Goal: Task Accomplishment & Management: Manage account settings

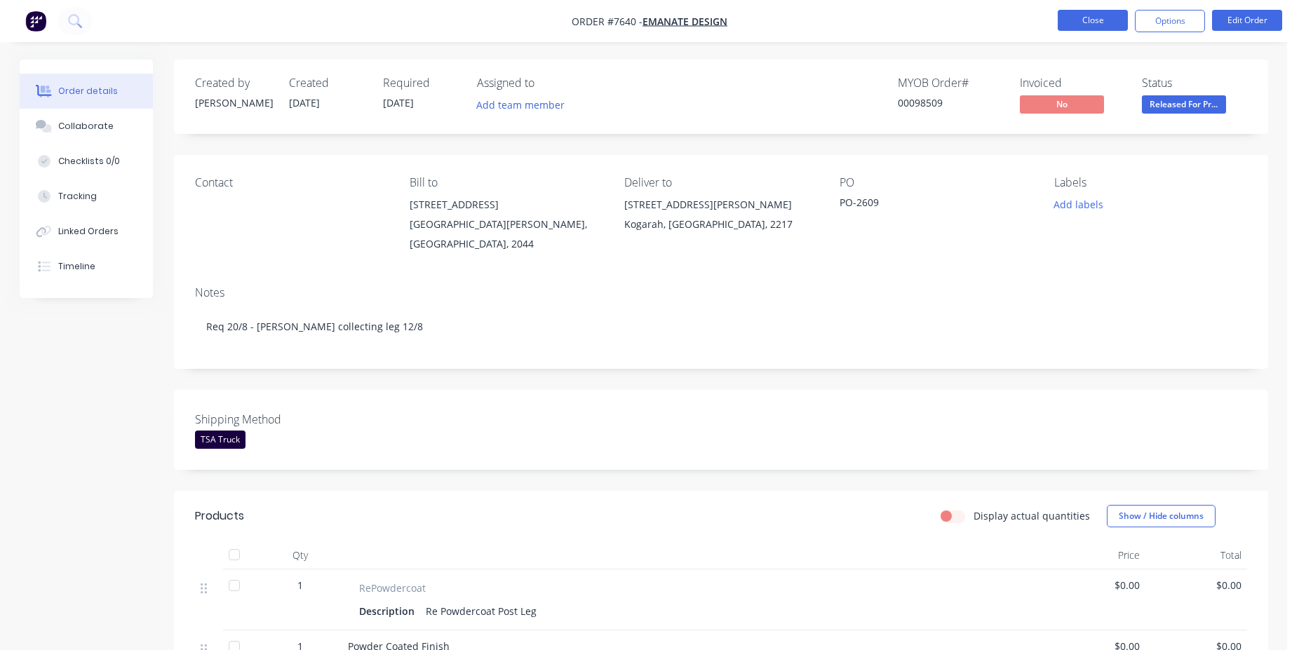
click at [1085, 29] on button "Close" at bounding box center [1093, 20] width 70 height 21
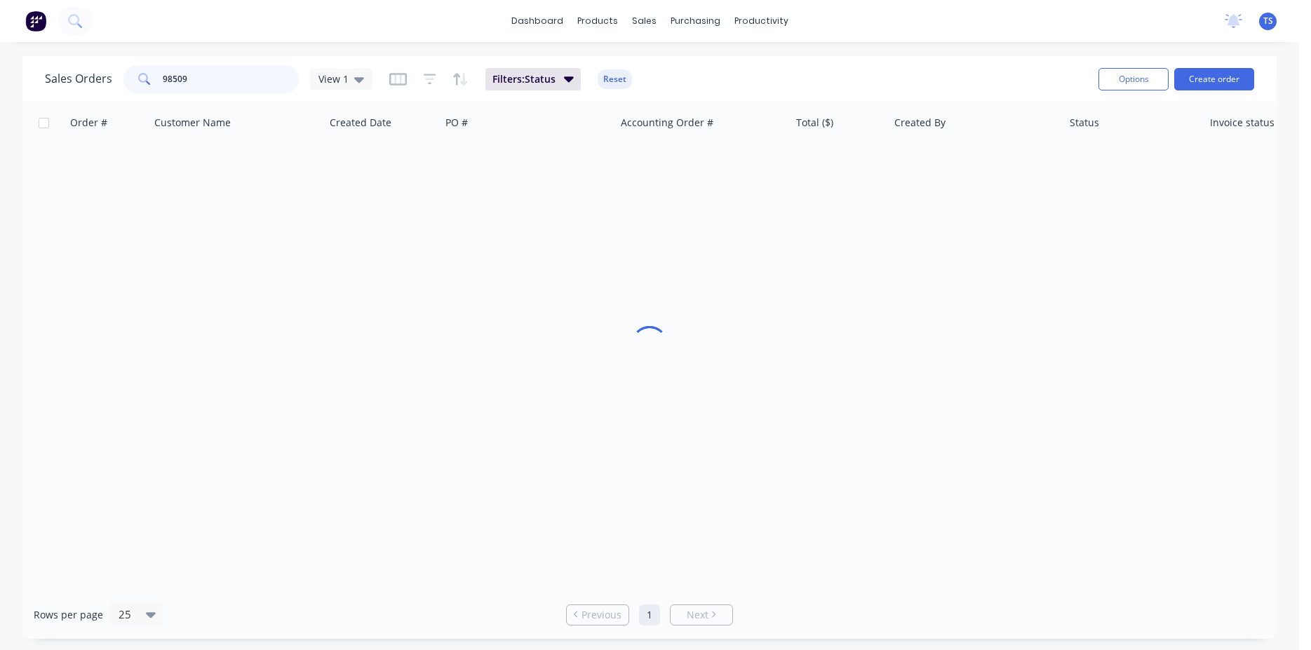
click at [250, 81] on input "98509" at bounding box center [231, 79] width 137 height 28
click at [213, 70] on input "790940" at bounding box center [231, 79] width 137 height 28
type input "9"
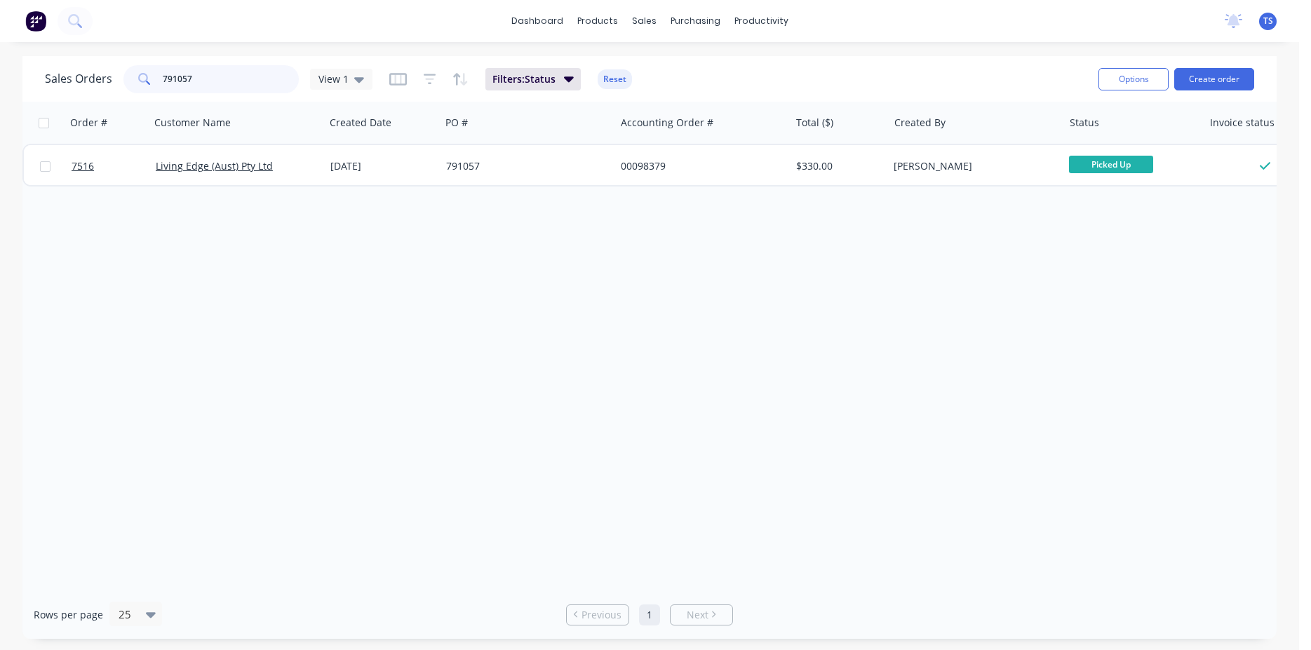
type input "791057"
click at [88, 187] on div "Order # Customer Name Created Date PO # Accounting Order # Total ($) Created By…" at bounding box center [649, 346] width 1254 height 489
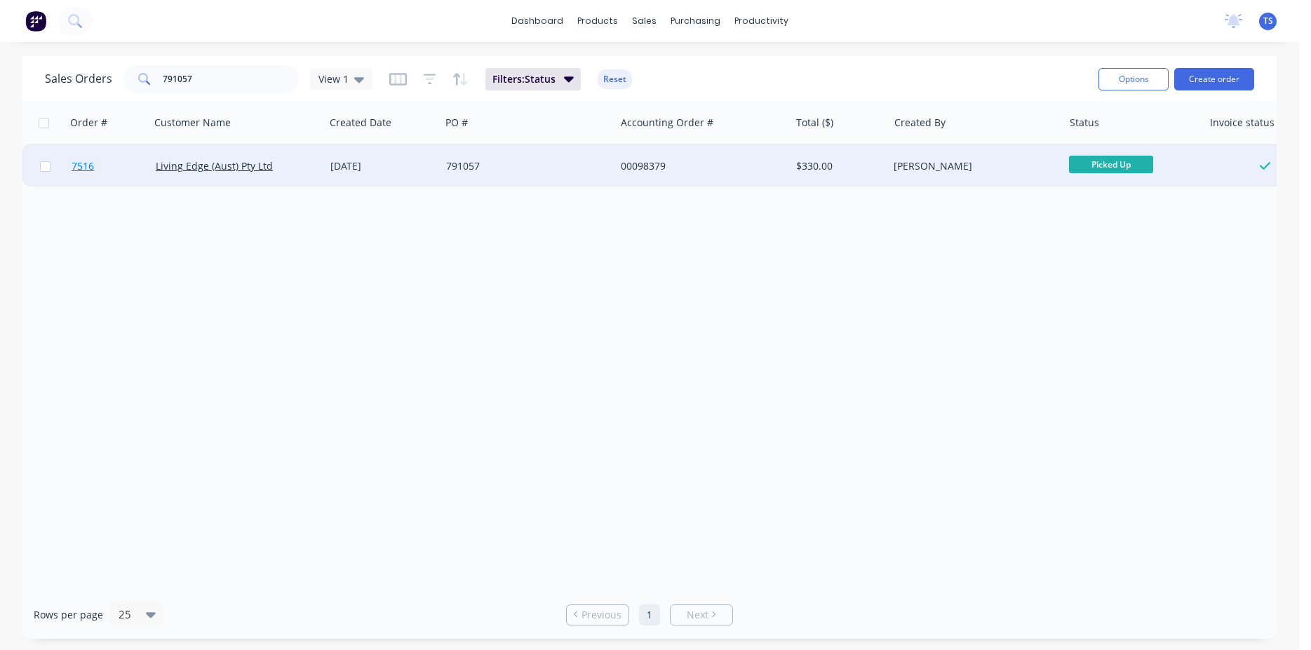
click at [90, 172] on span "7516" at bounding box center [83, 166] width 22 height 14
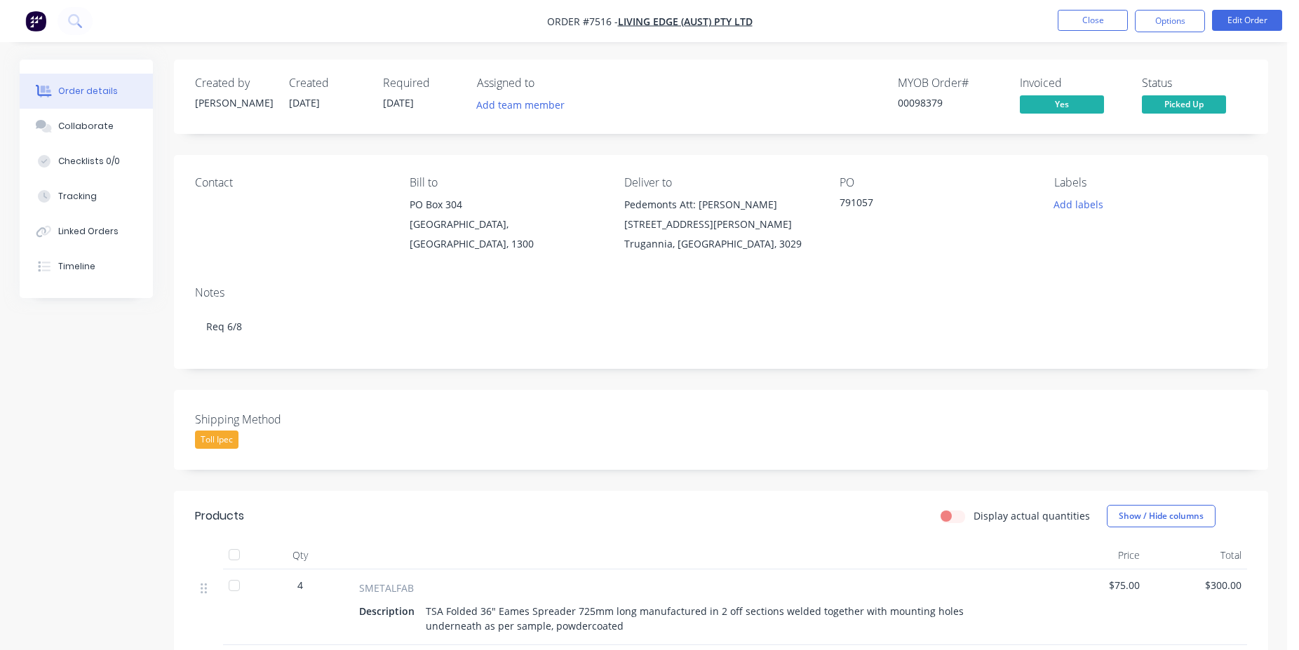
click at [1086, 33] on nav "Order #7516 - Living Edge (Aust) Pty Ltd Close Options Edit Order" at bounding box center [649, 21] width 1299 height 42
click at [1095, 23] on button "Close" at bounding box center [1093, 20] width 70 height 21
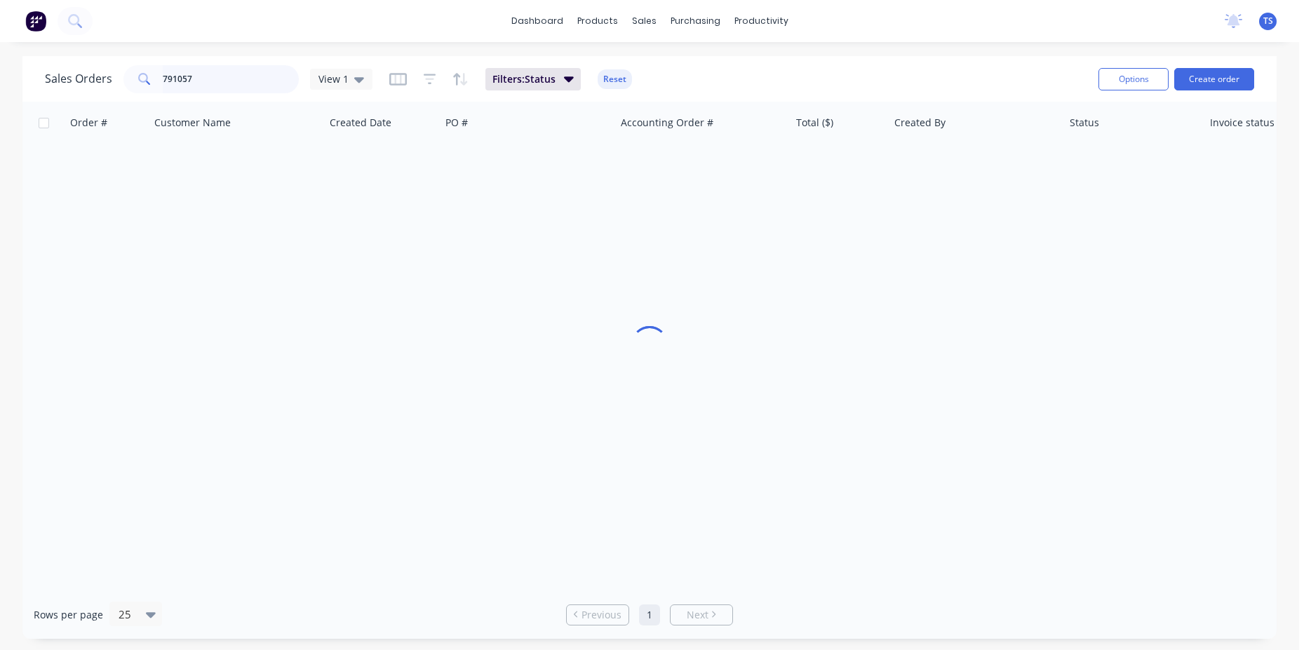
click at [224, 78] on input "791057" at bounding box center [231, 79] width 137 height 28
click at [220, 80] on input "791057" at bounding box center [231, 79] width 137 height 28
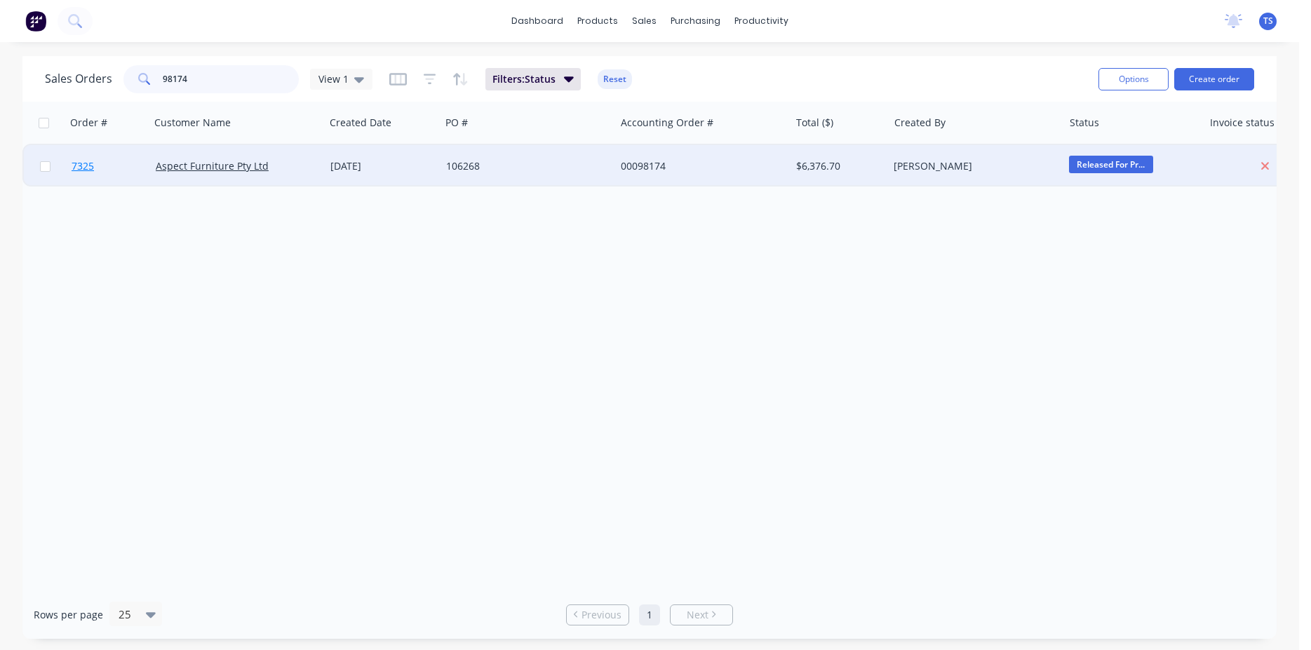
type input "98174"
click at [93, 173] on span "7325" at bounding box center [83, 166] width 22 height 14
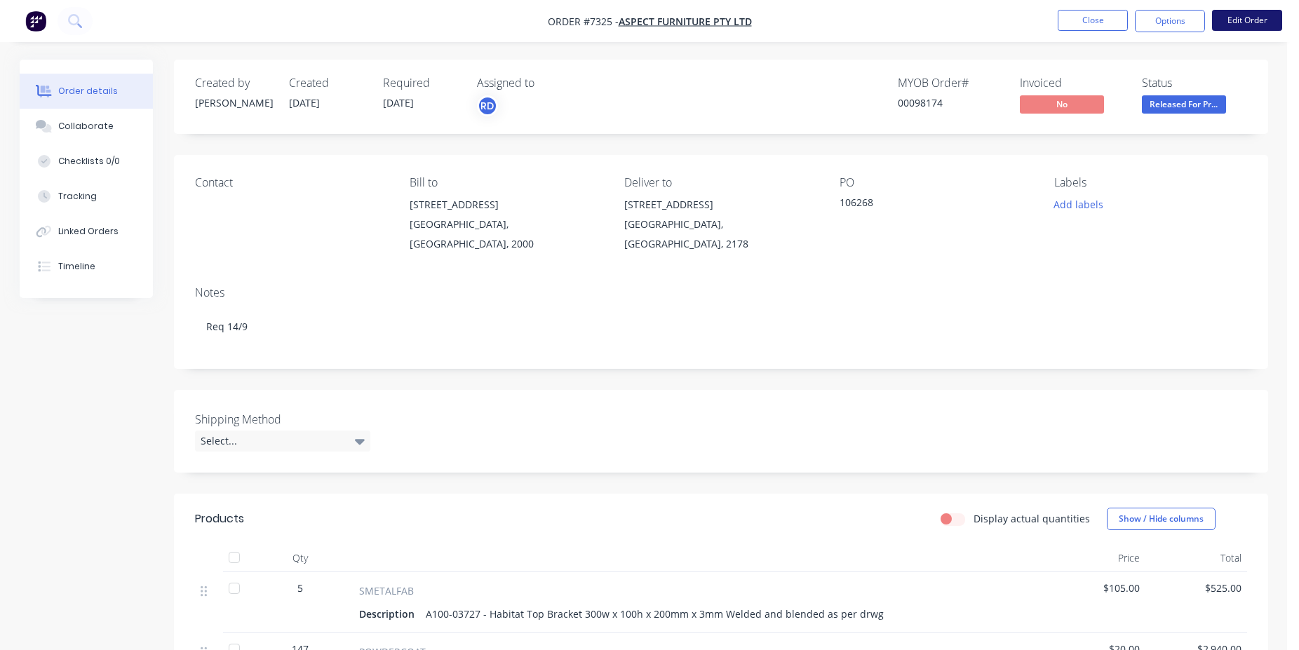
click at [1240, 25] on button "Edit Order" at bounding box center [1247, 20] width 70 height 21
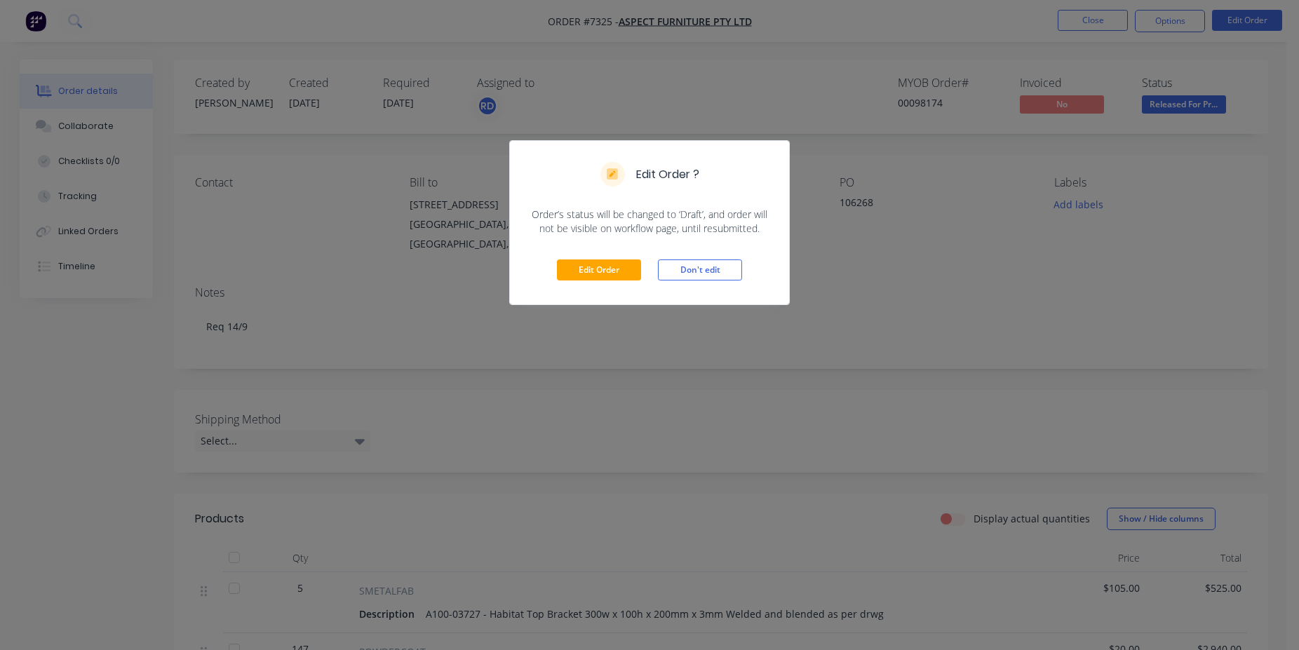
click at [610, 253] on div "Edit Order Don't edit" at bounding box center [649, 270] width 279 height 69
click at [616, 278] on button "Edit Order" at bounding box center [599, 270] width 84 height 21
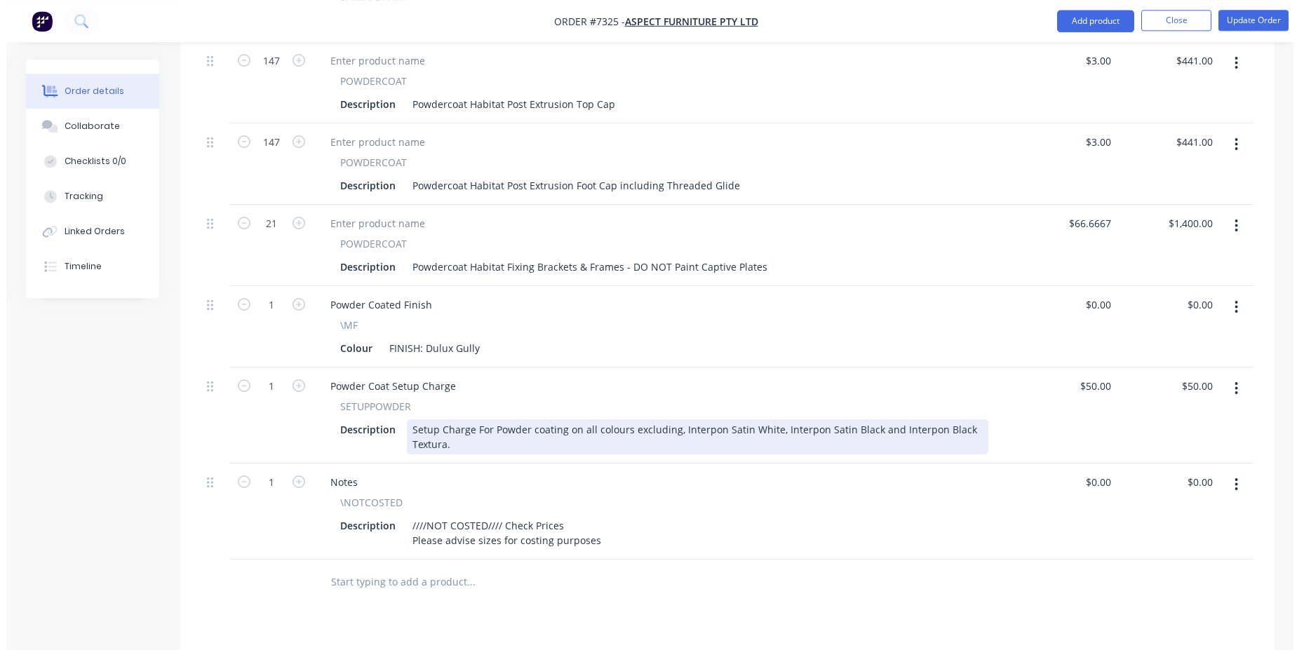
scroll to position [787, 0]
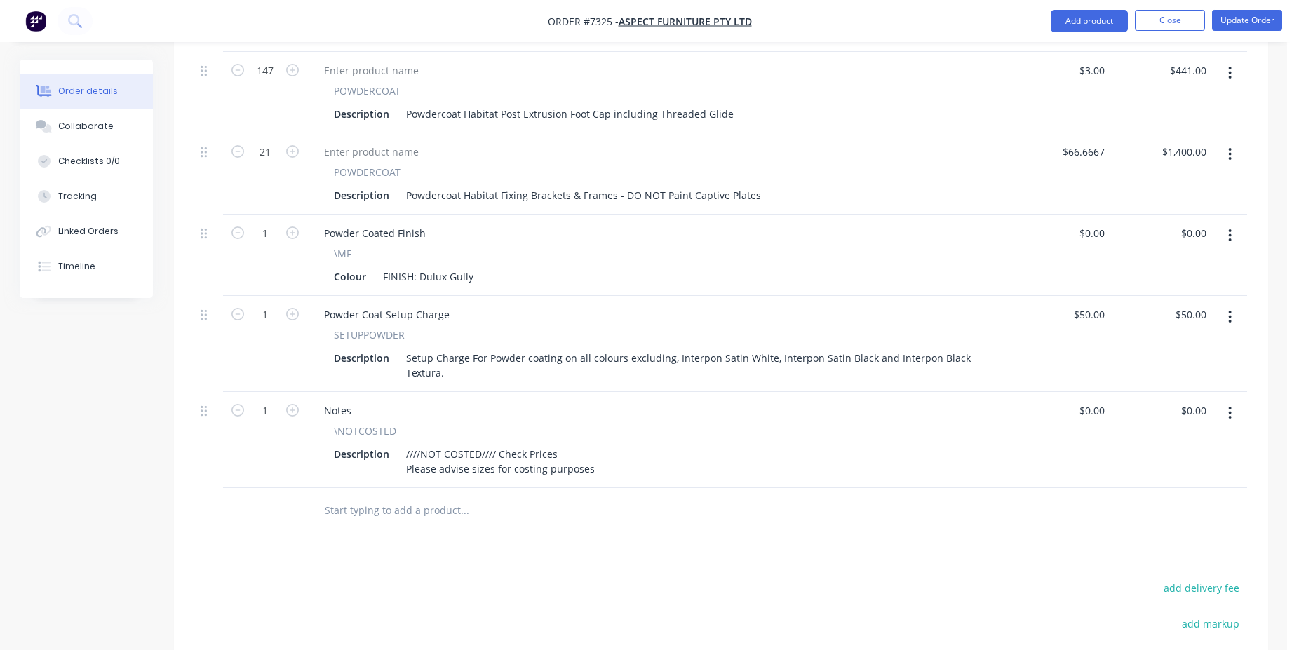
click at [465, 497] on input "text" at bounding box center [464, 511] width 281 height 28
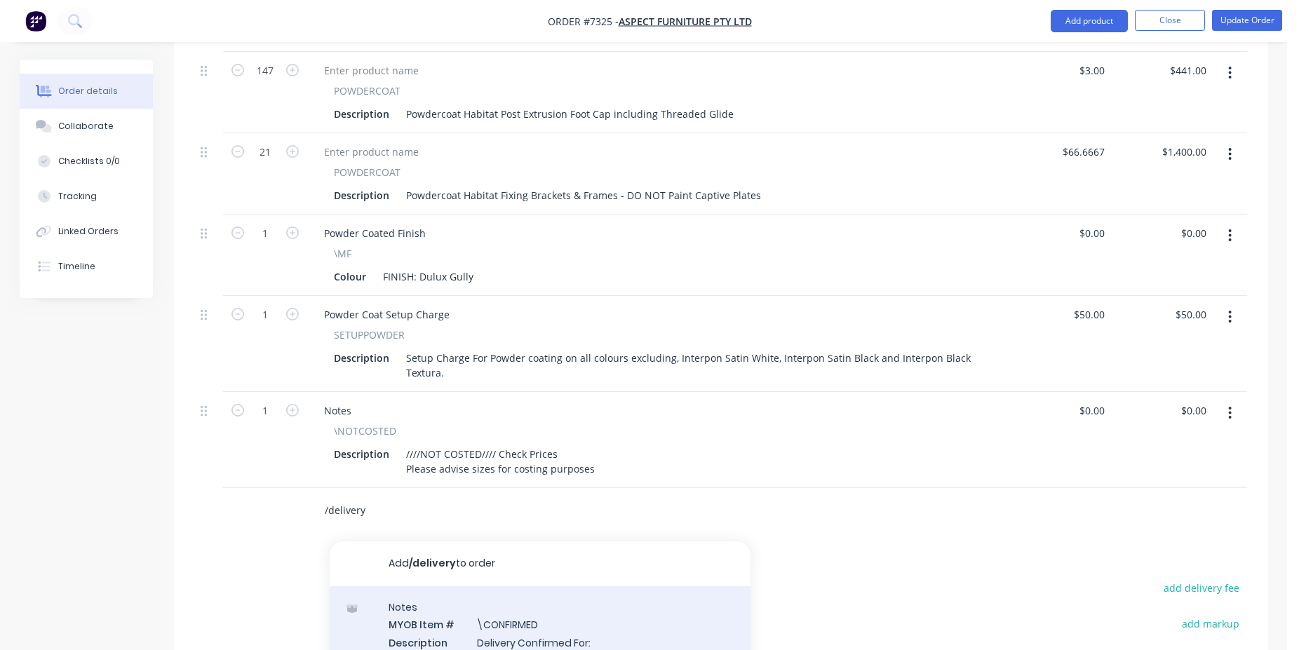
type input "/delivery"
click at [554, 608] on div "Notes MYOB Item # \CONFIRMED Description Delivery Confirmed For: Product variant" at bounding box center [540, 633] width 421 height 95
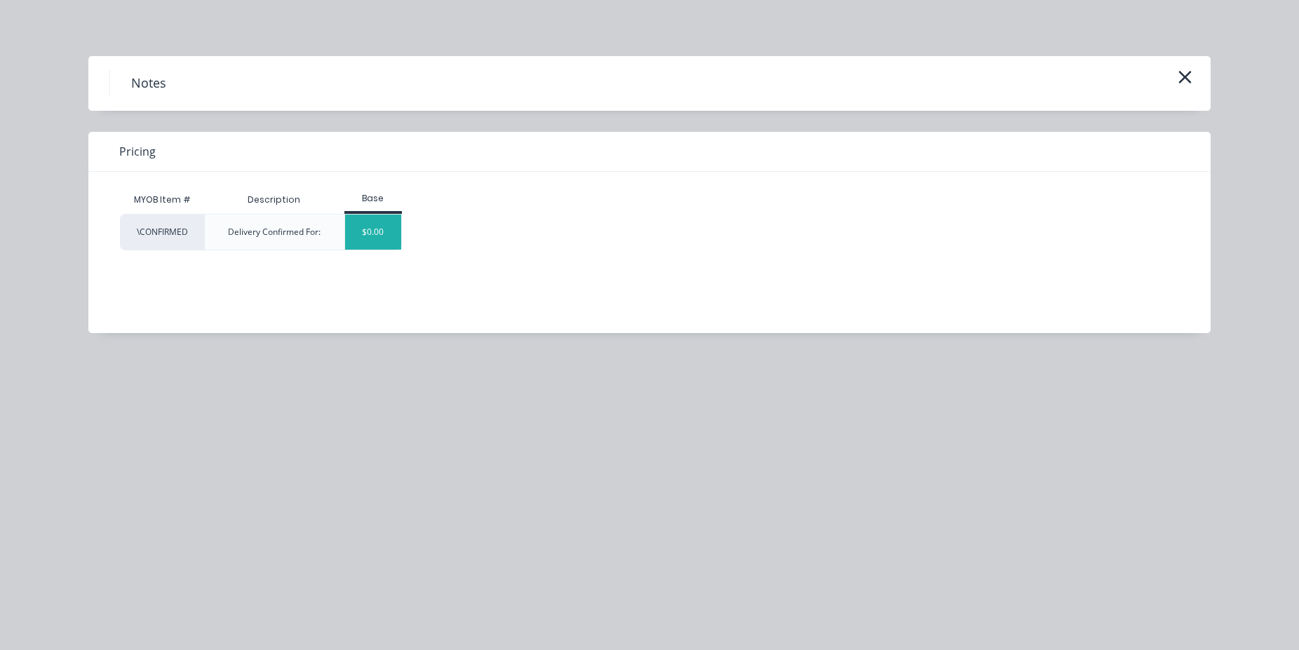
click at [394, 220] on div "$0.00" at bounding box center [373, 232] width 57 height 35
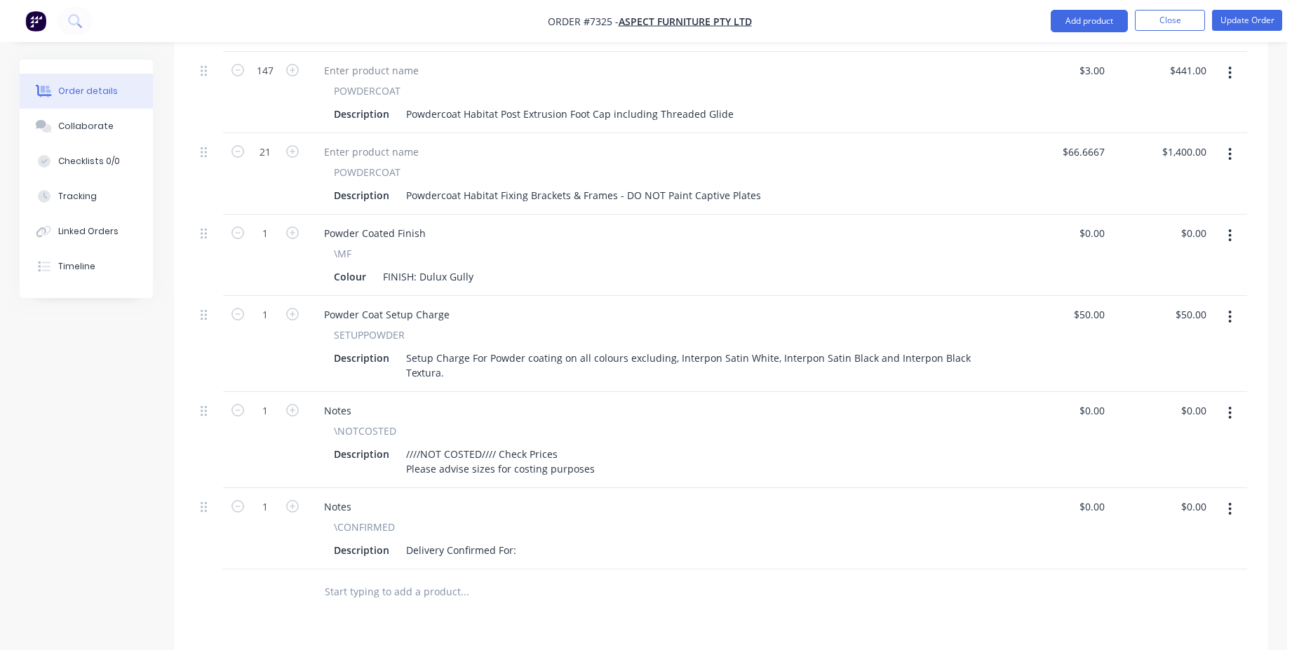
click at [520, 540] on div "Description Delivery Confirmed For:" at bounding box center [655, 550] width 654 height 20
click at [518, 540] on div "Delivery Confirmed For:" at bounding box center [461, 550] width 121 height 20
click at [1260, 13] on button "Update Order" at bounding box center [1247, 20] width 70 height 21
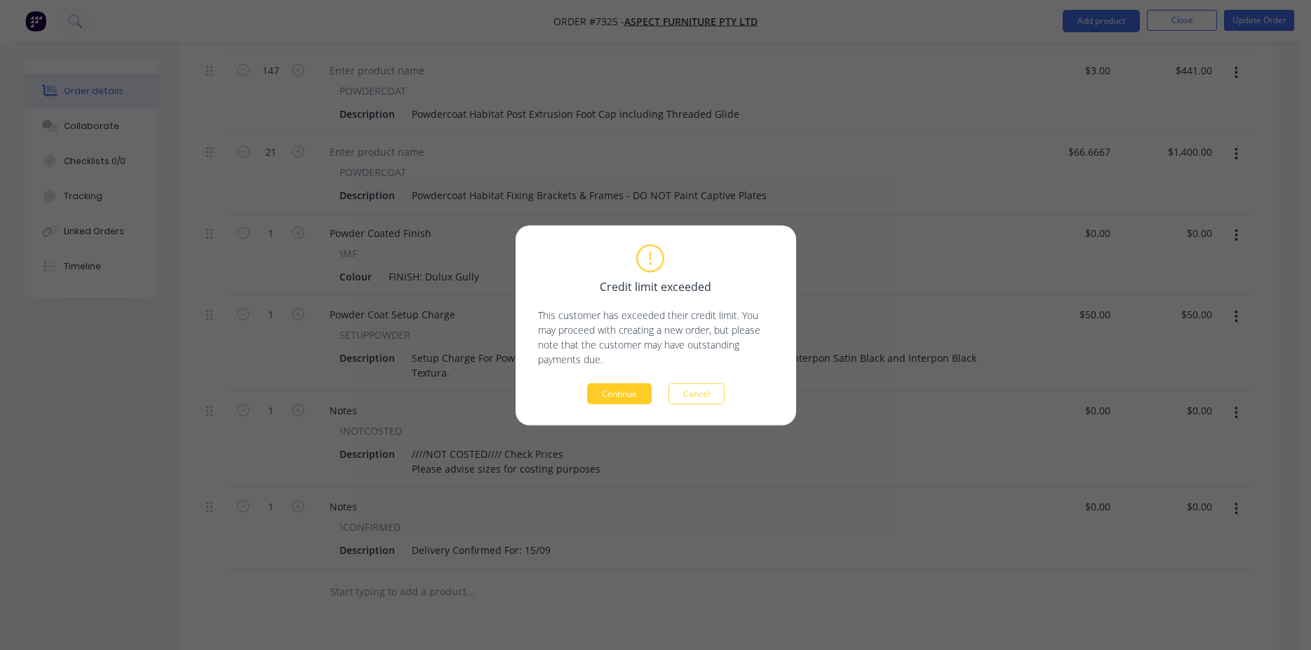
click at [643, 396] on button "Continue" at bounding box center [619, 393] width 65 height 21
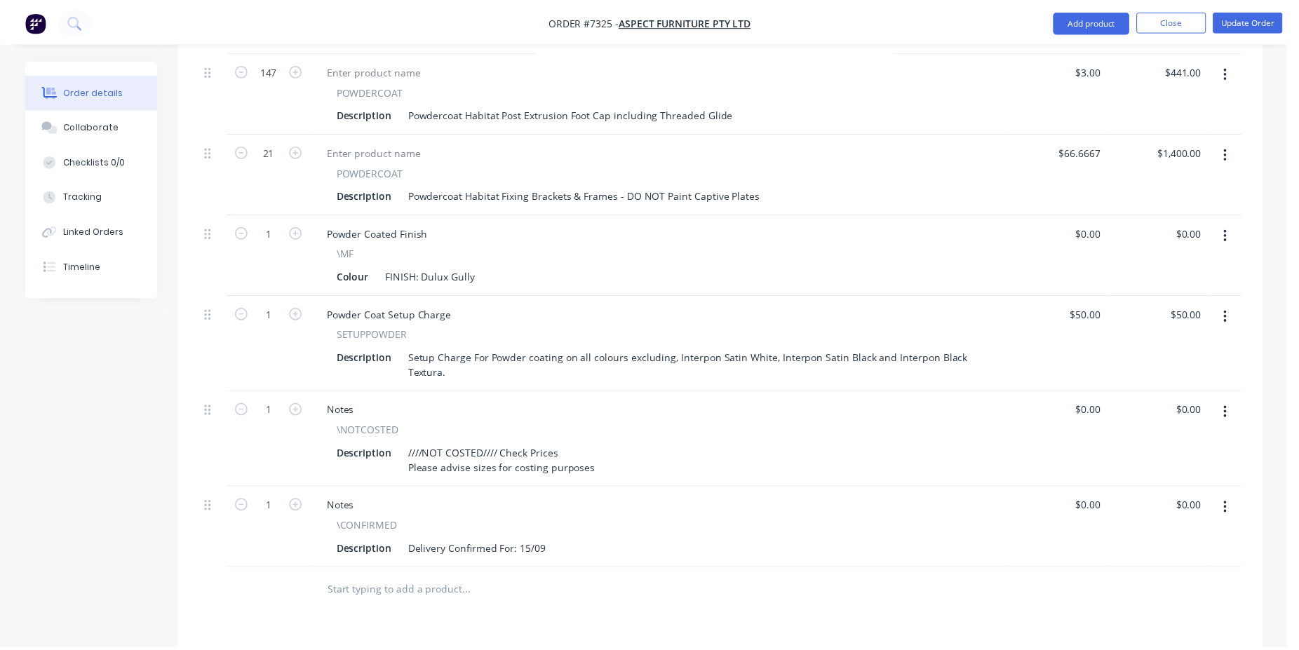
scroll to position [766, 0]
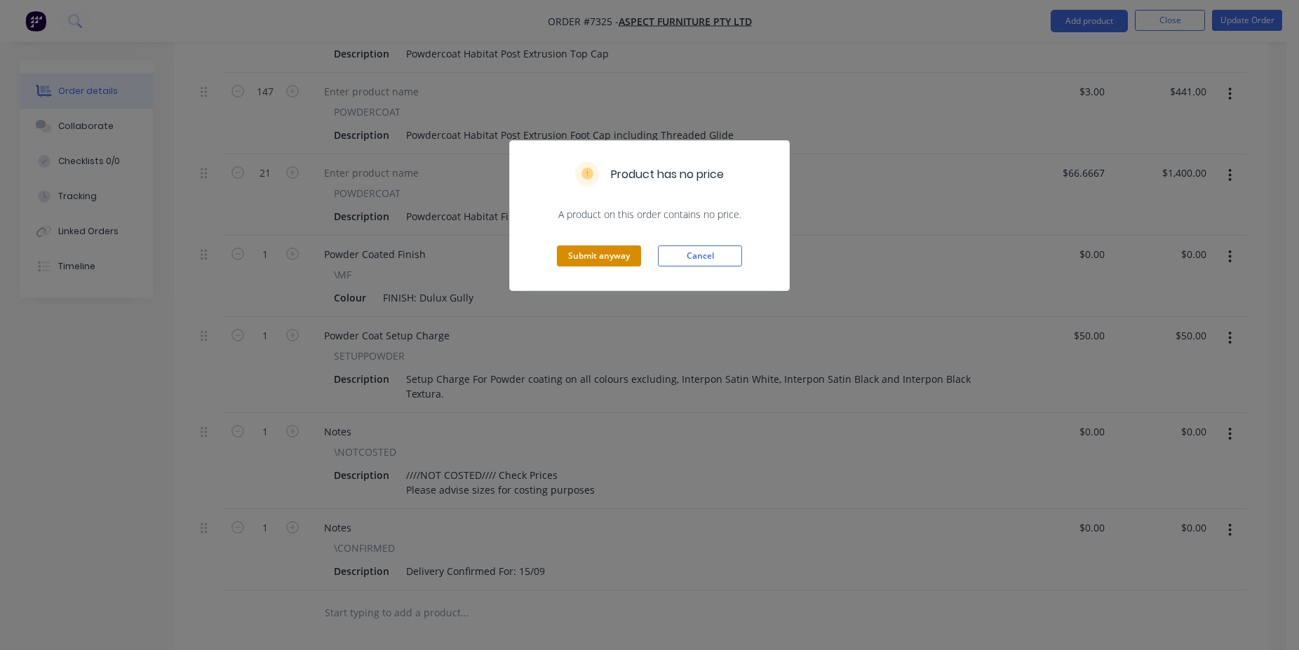
click at [608, 257] on button "Submit anyway" at bounding box center [599, 256] width 84 height 21
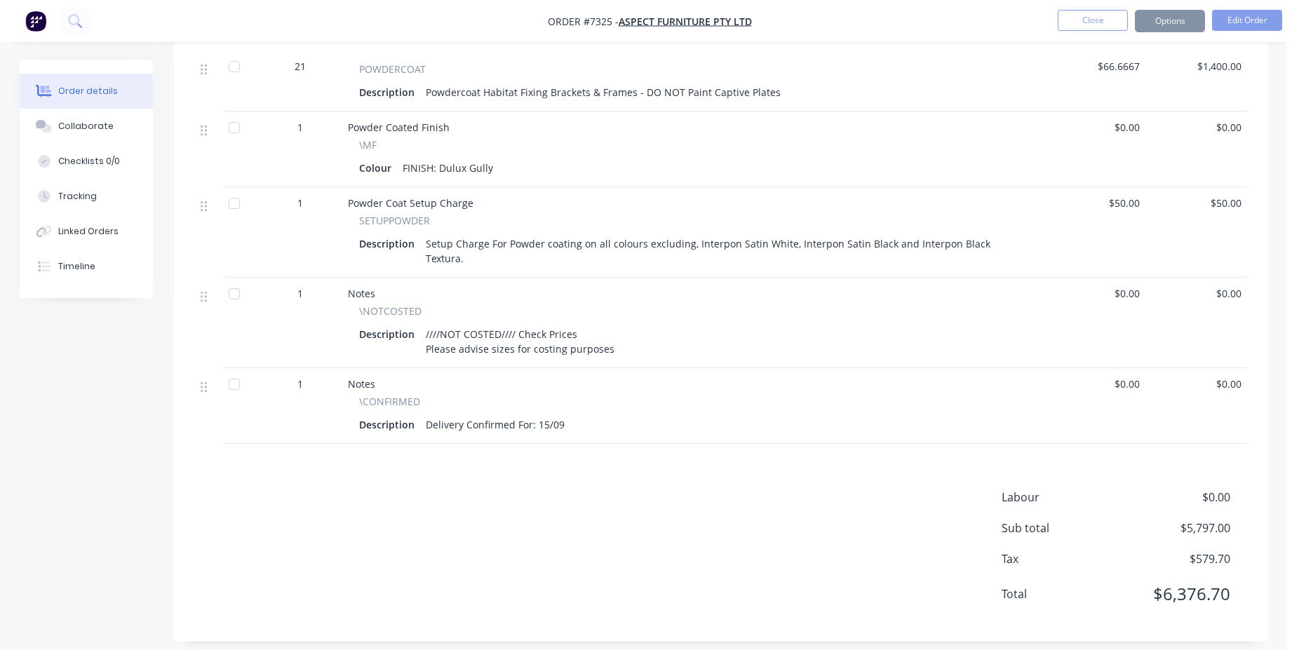
scroll to position [750, 0]
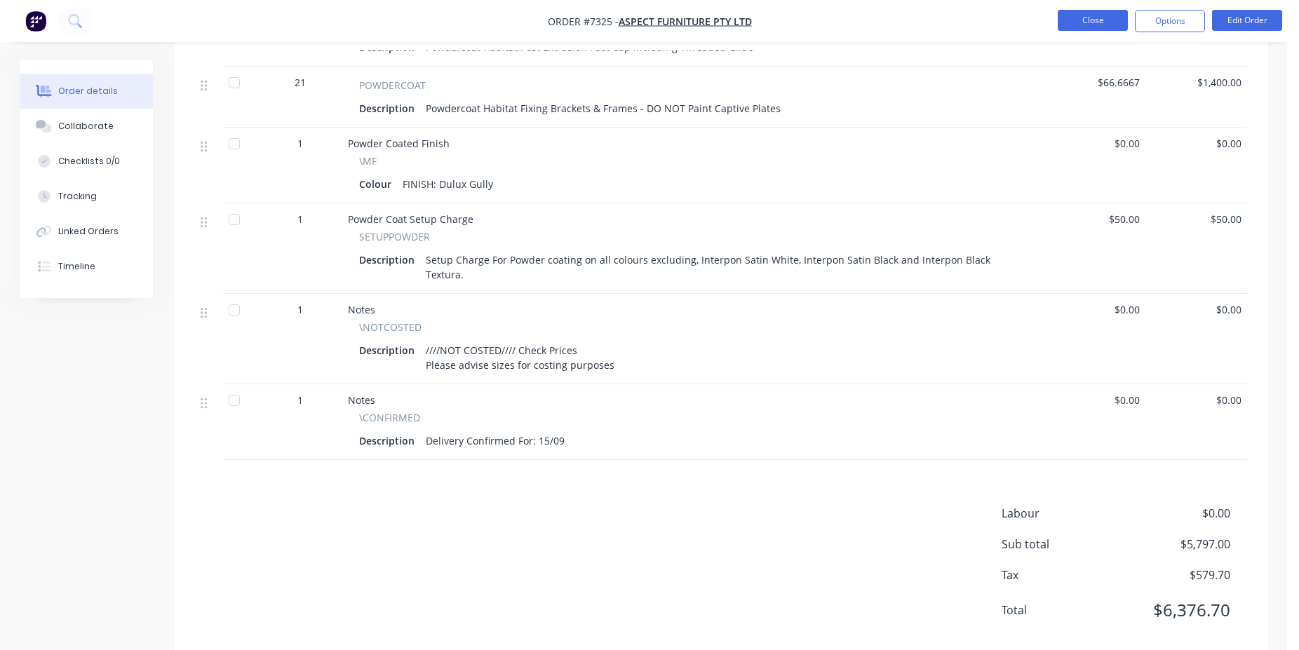
click at [1106, 16] on button "Close" at bounding box center [1093, 20] width 70 height 21
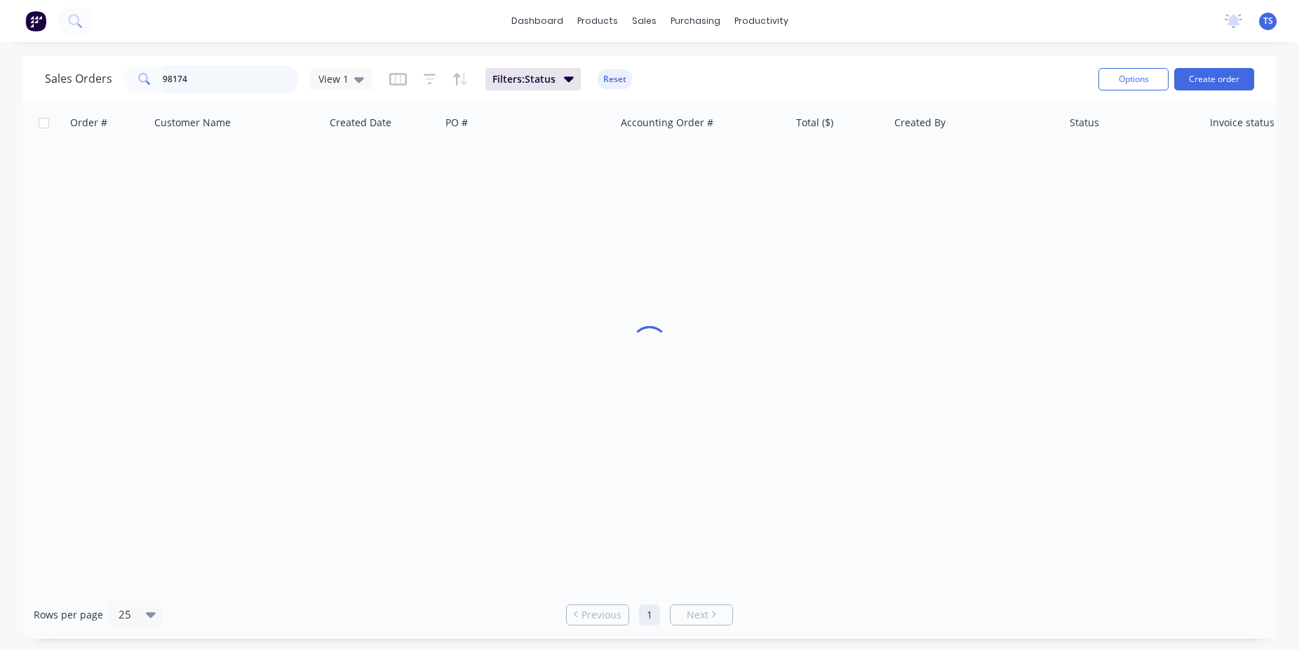
click at [231, 83] on input "98174" at bounding box center [231, 79] width 137 height 28
click at [231, 82] on input "98174" at bounding box center [231, 79] width 137 height 28
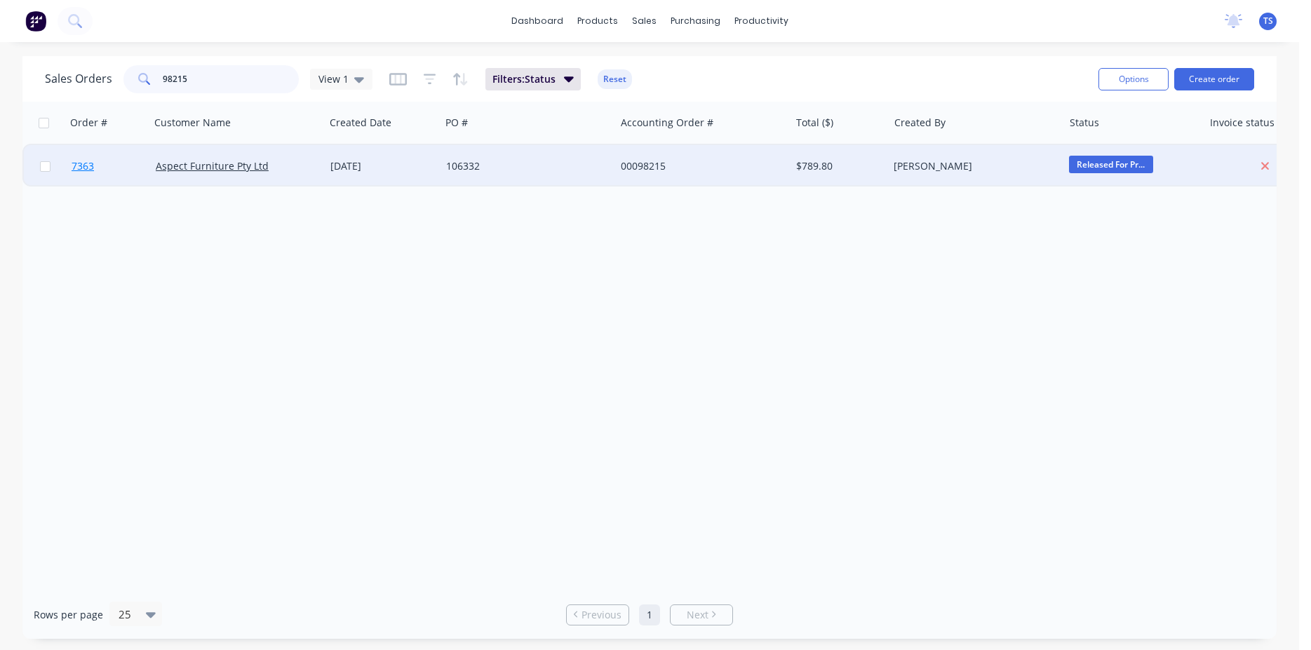
type input "98215"
click at [79, 177] on link "7363" at bounding box center [114, 166] width 84 height 42
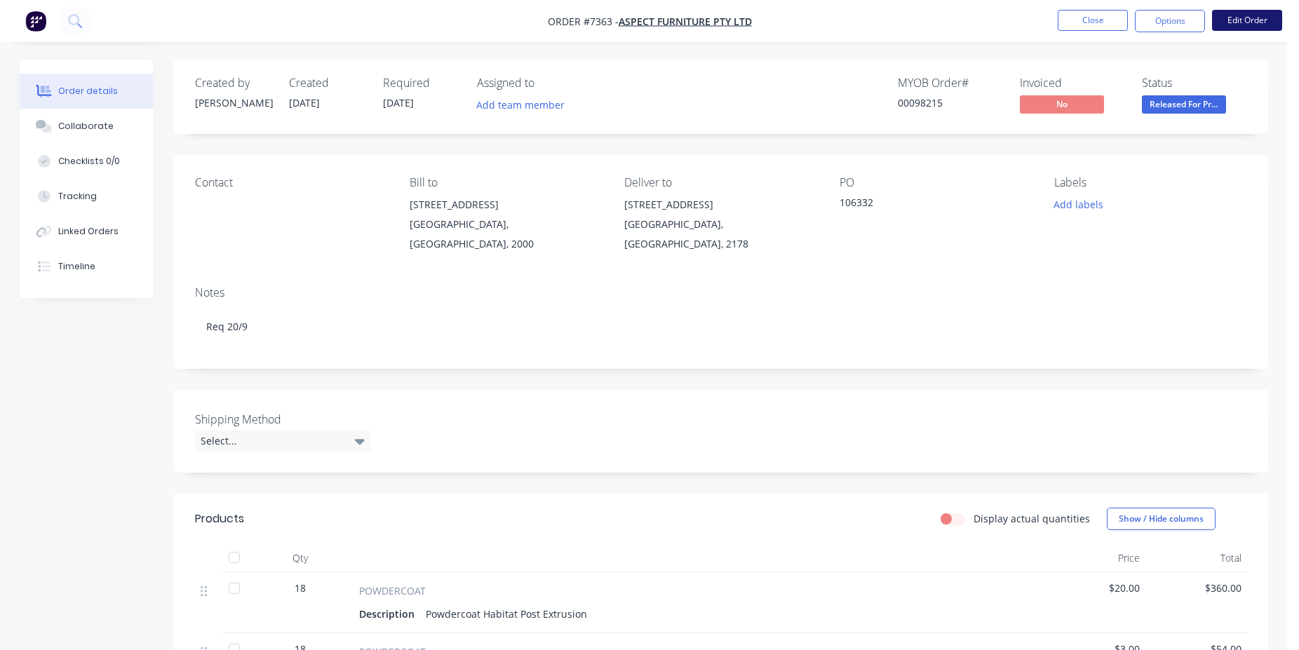
click at [1254, 22] on button "Edit Order" at bounding box center [1247, 20] width 70 height 21
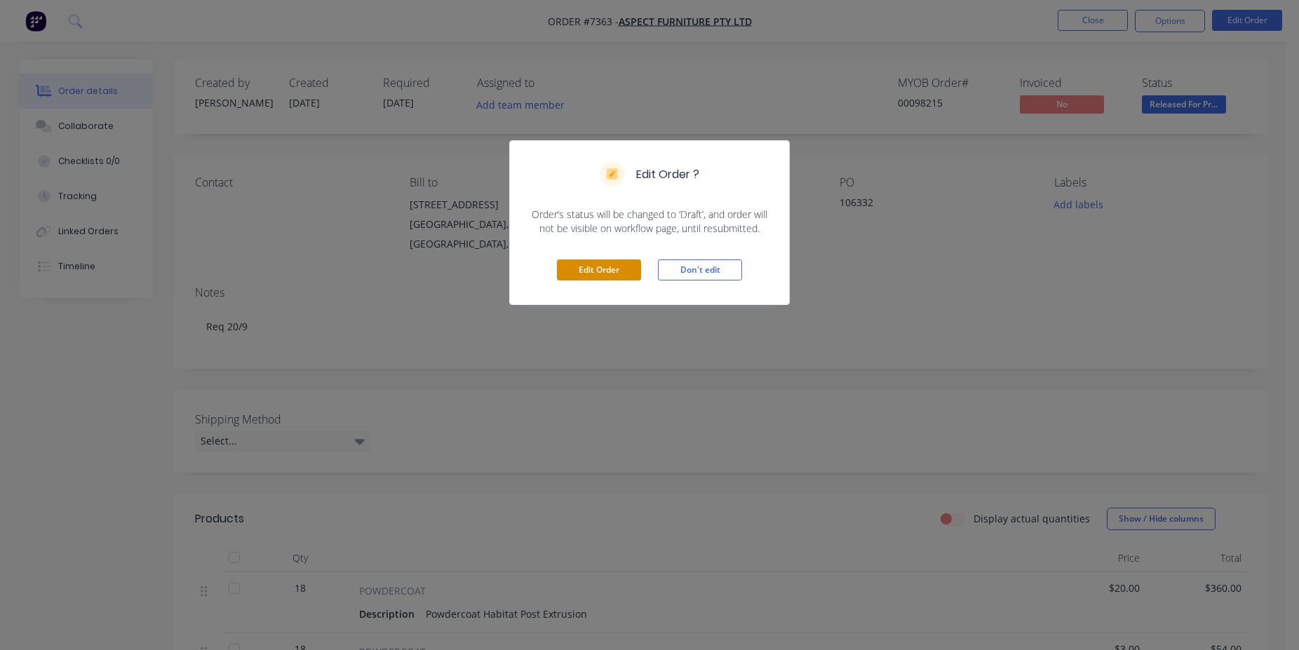
click at [615, 276] on button "Edit Order" at bounding box center [599, 270] width 84 height 21
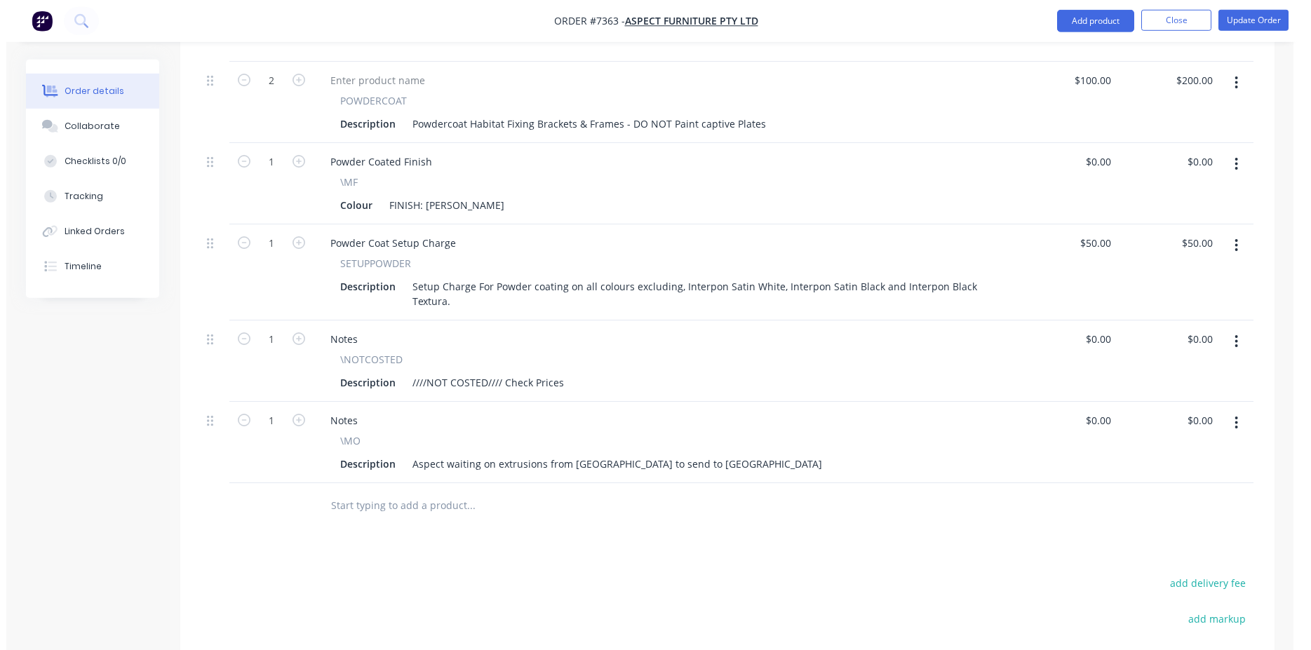
scroll to position [859, 0]
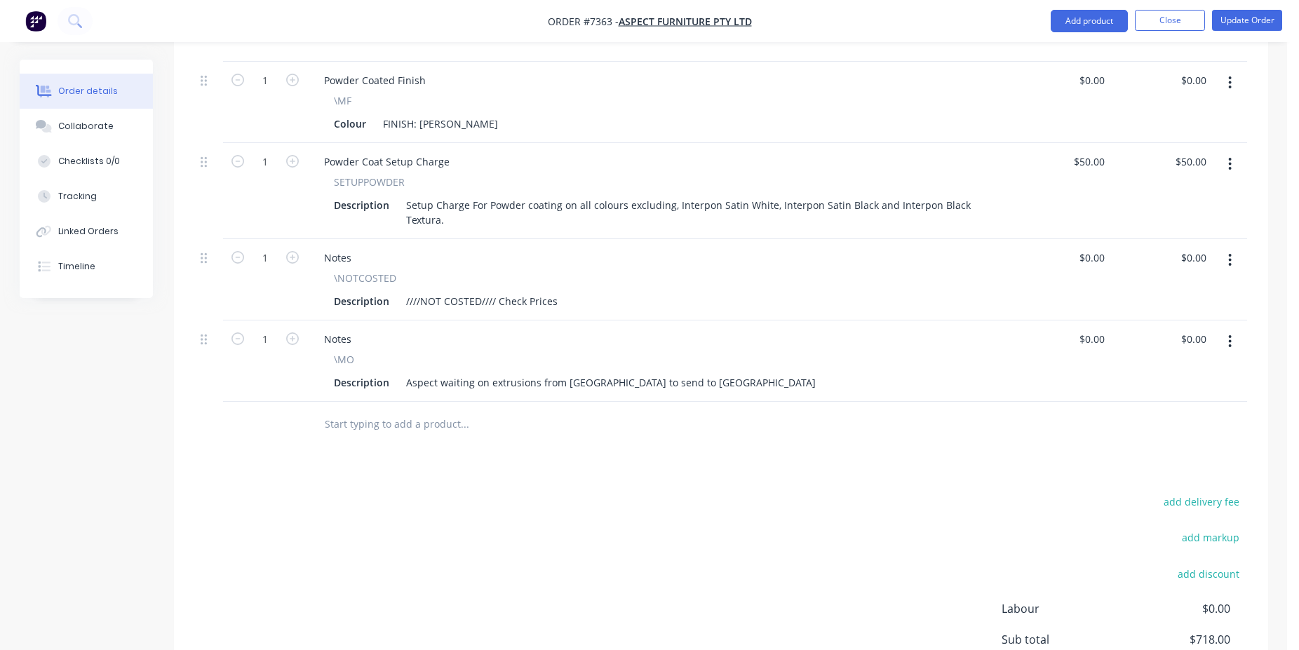
click at [439, 410] on input "text" at bounding box center [464, 424] width 281 height 28
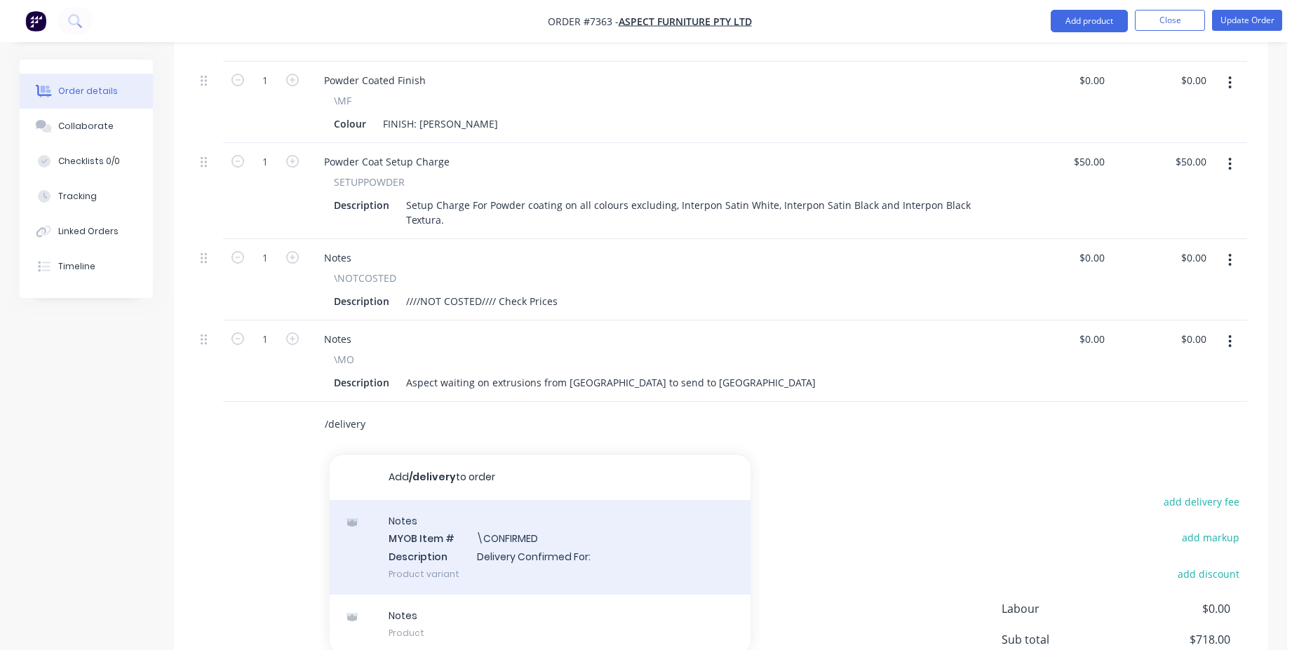
type input "/delivery"
click at [581, 537] on div "Notes MYOB Item # \CONFIRMED Description Delivery Confirmed For: Product variant" at bounding box center [540, 547] width 421 height 95
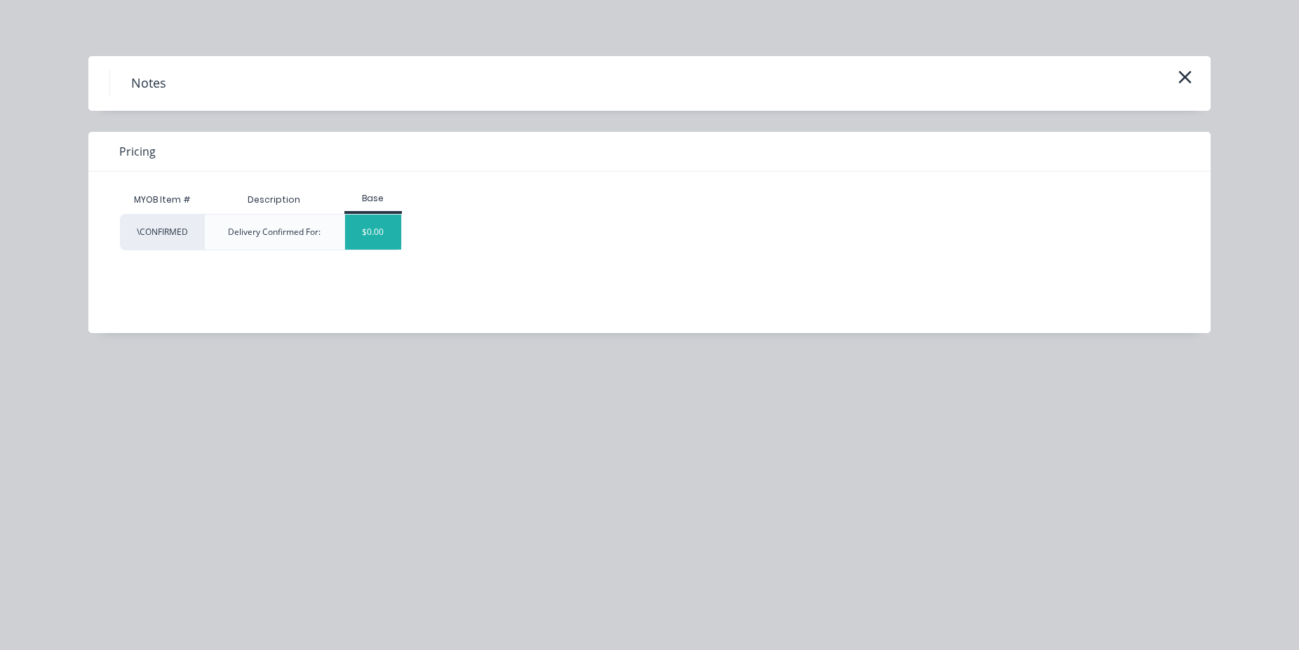
click at [384, 239] on div "$0.00" at bounding box center [373, 232] width 57 height 35
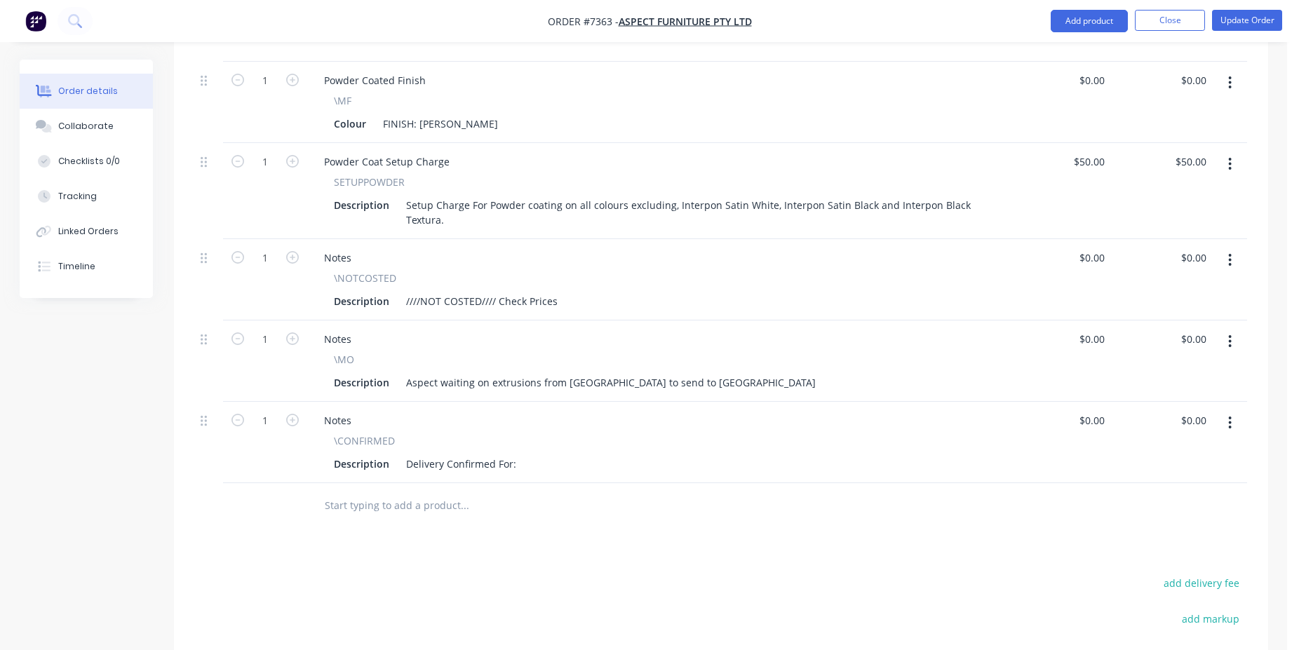
click at [529, 454] on div "Description Delivery Confirmed For:" at bounding box center [655, 464] width 654 height 20
click at [516, 454] on div "Delivery Confirmed For:" at bounding box center [461, 464] width 121 height 20
click at [1242, 23] on button "Update Order" at bounding box center [1247, 20] width 70 height 21
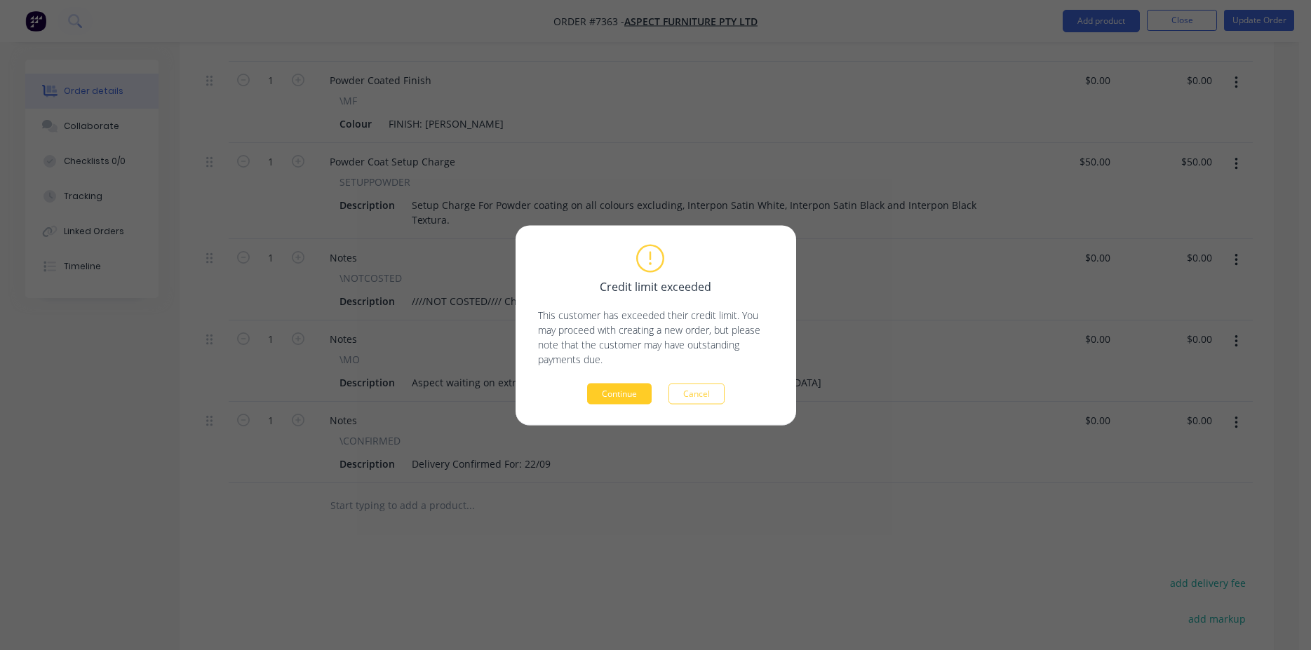
click at [605, 393] on button "Continue" at bounding box center [619, 393] width 65 height 21
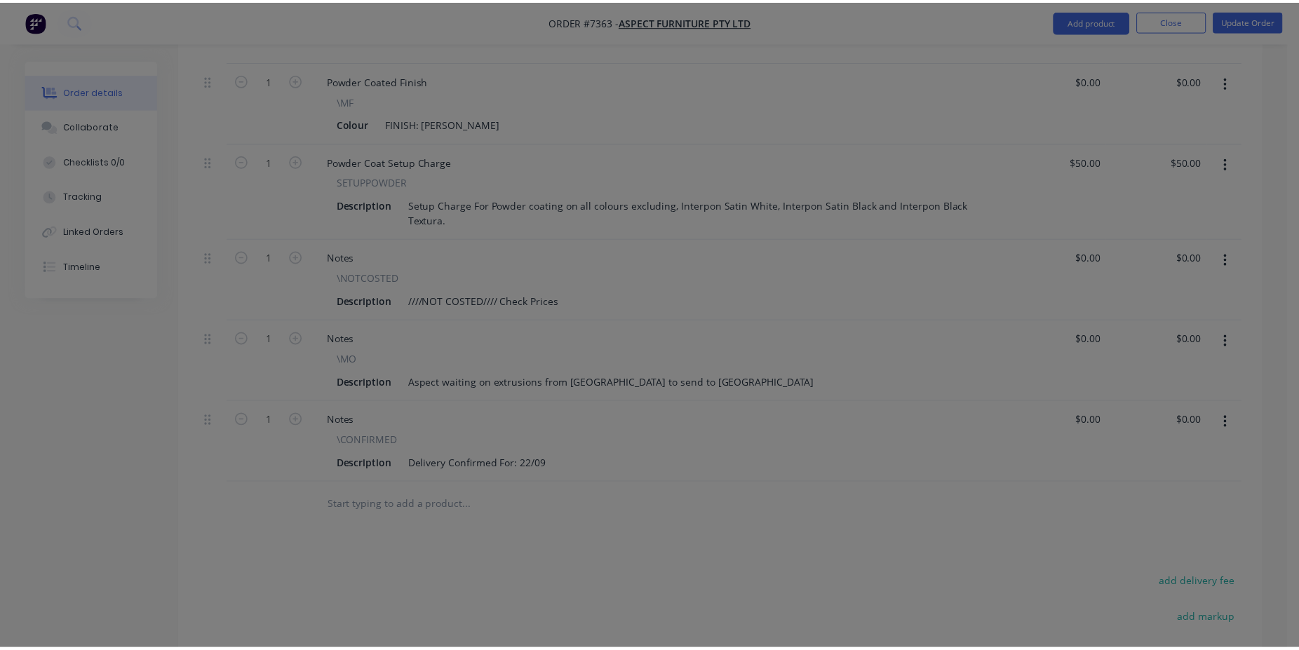
scroll to position [766, 0]
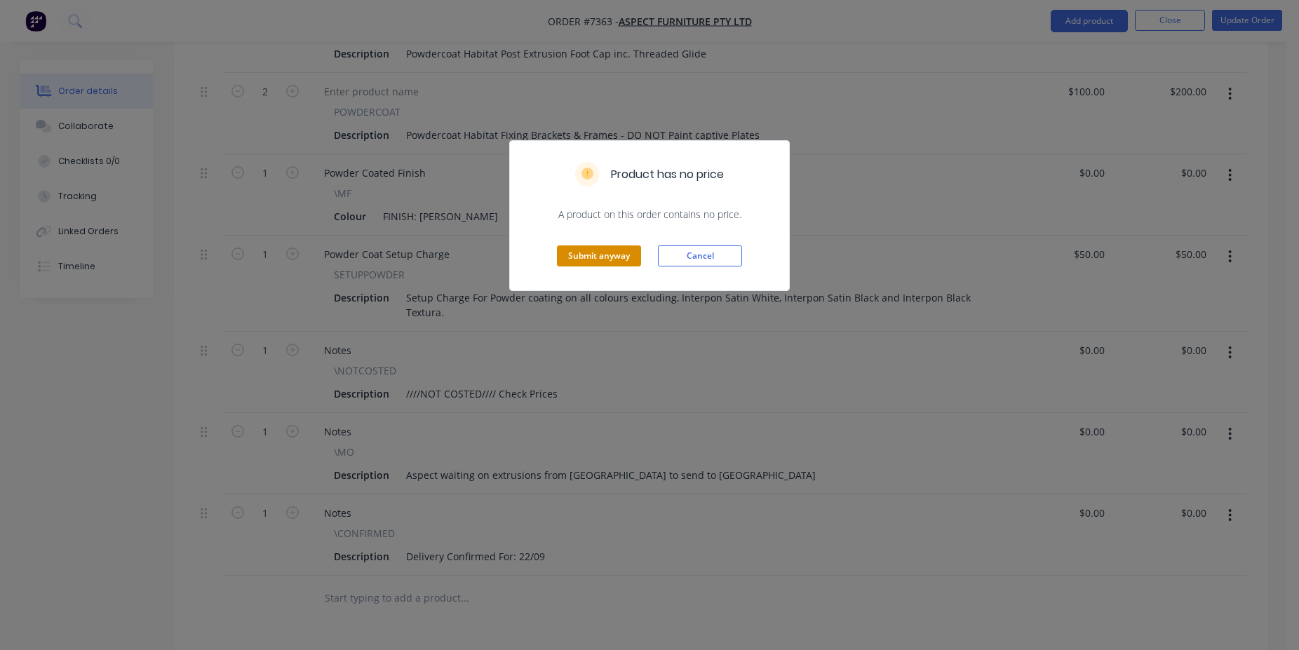
click at [578, 253] on button "Submit anyway" at bounding box center [599, 256] width 84 height 21
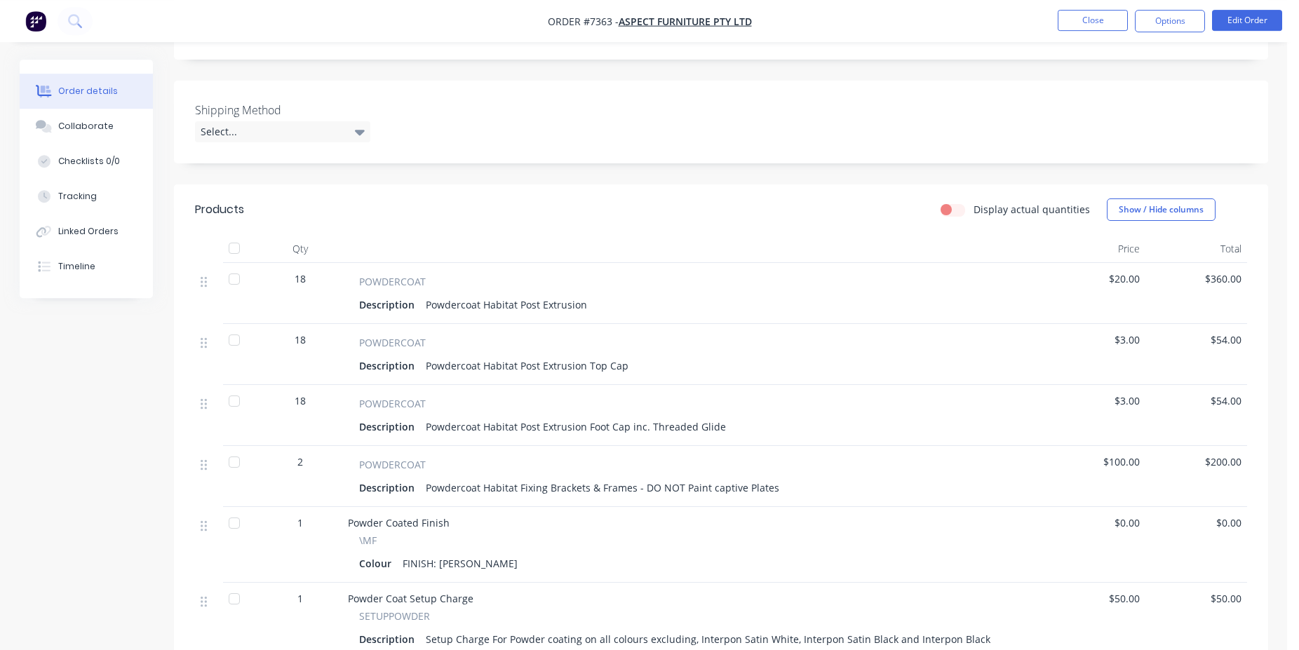
scroll to position [106, 0]
